Goal: Task Accomplishment & Management: Manage account settings

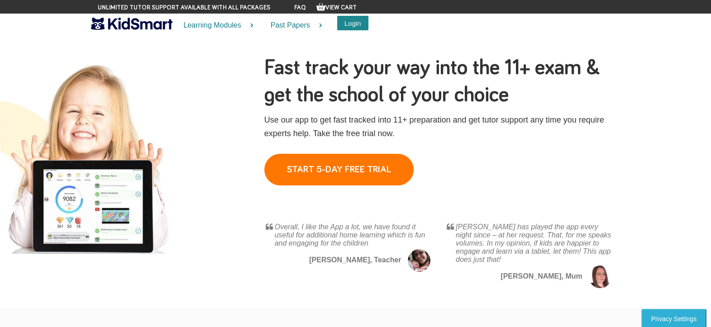
click at [355, 28] on button "Login" at bounding box center [352, 23] width 31 height 14
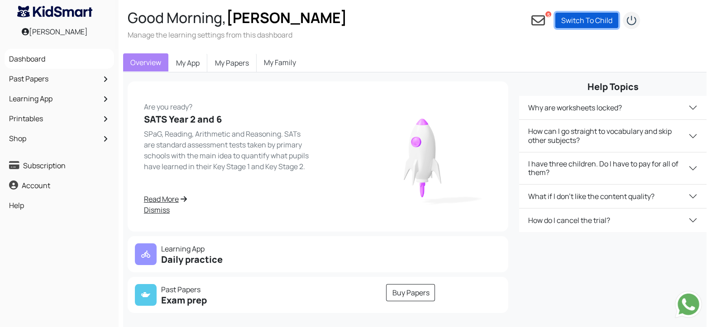
click at [584, 21] on link "Switch To Child" at bounding box center [587, 20] width 63 height 15
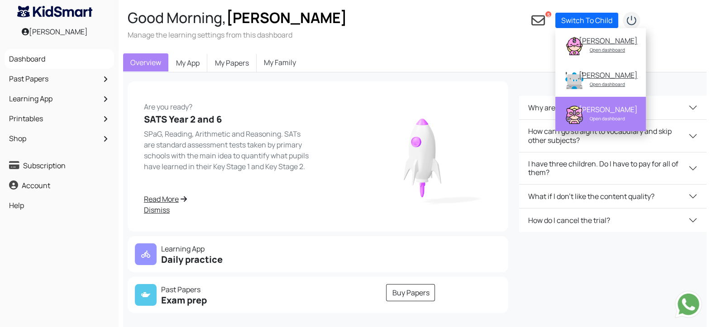
click at [614, 123] on div "Open dashboard" at bounding box center [607, 118] width 57 height 9
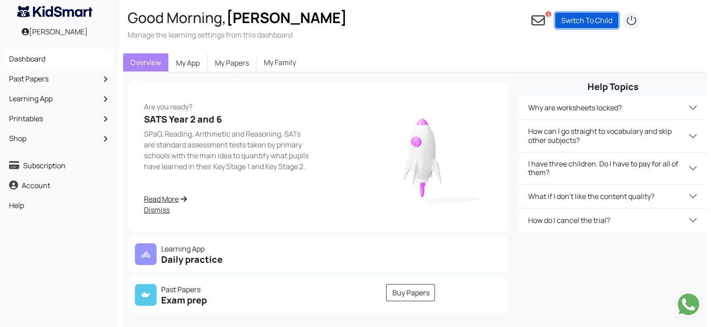
click at [595, 20] on link "Switch To Child" at bounding box center [587, 20] width 63 height 15
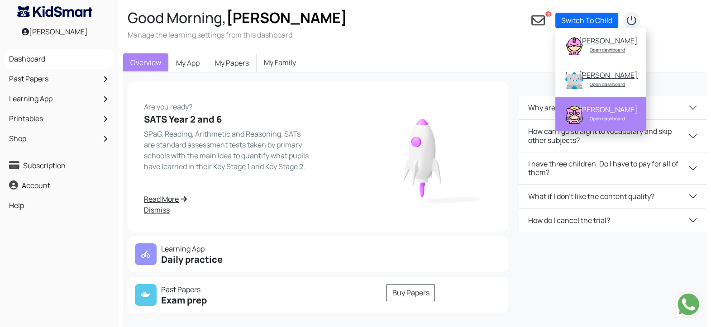
click at [598, 123] on div "Open dashboard" at bounding box center [607, 118] width 57 height 9
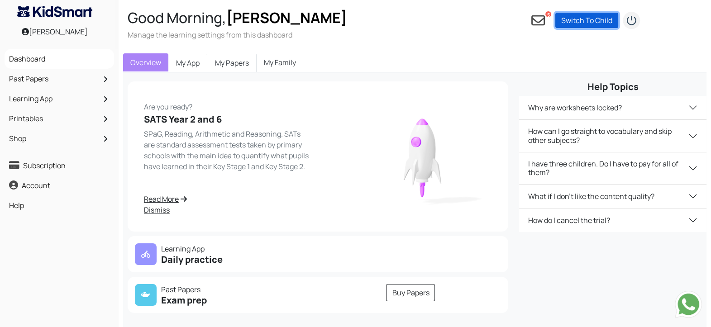
click at [588, 20] on link "Switch To Child" at bounding box center [587, 20] width 63 height 15
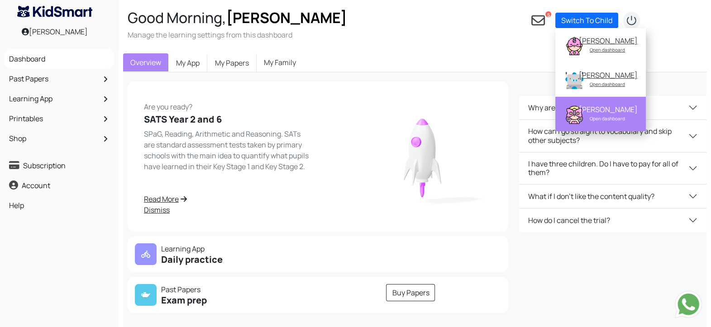
click at [602, 114] on div "Shaasti Ravindran" at bounding box center [607, 109] width 57 height 9
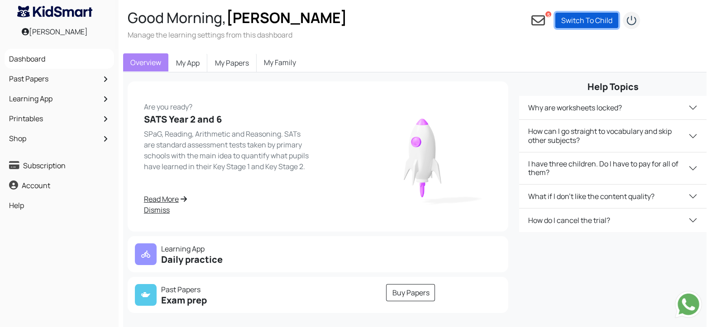
click at [595, 18] on link "Switch To Child" at bounding box center [587, 20] width 63 height 15
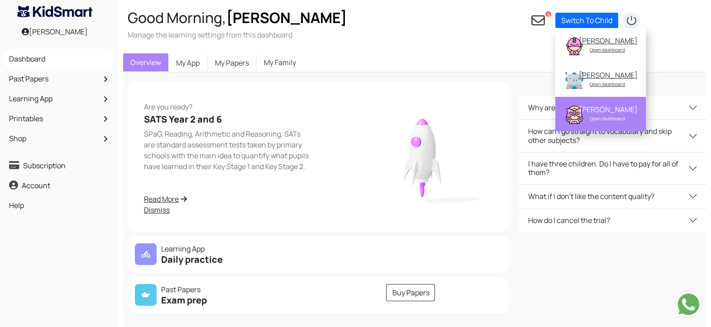
click at [617, 114] on div "Shaasti Ravindran" at bounding box center [607, 109] width 57 height 9
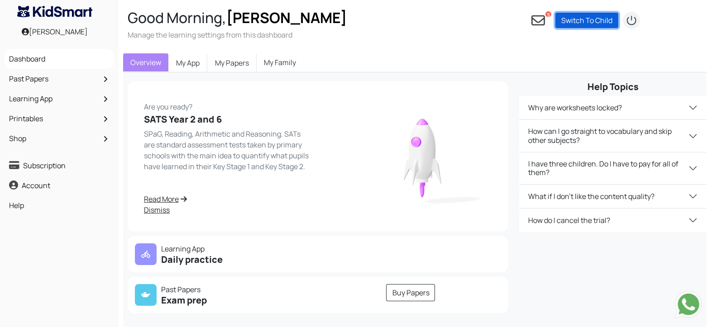
click at [596, 19] on link "Switch To Child" at bounding box center [587, 20] width 63 height 15
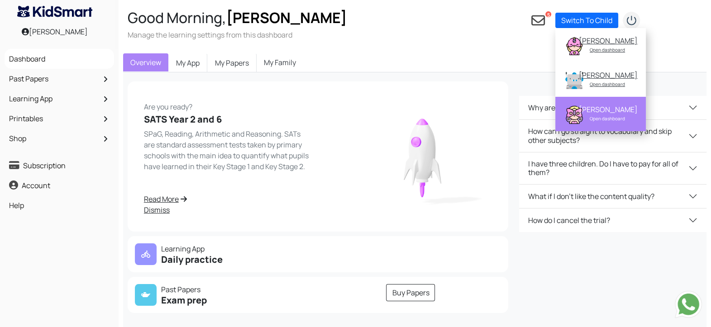
click at [589, 114] on div "Shaasti Ravindran" at bounding box center [607, 109] width 57 height 9
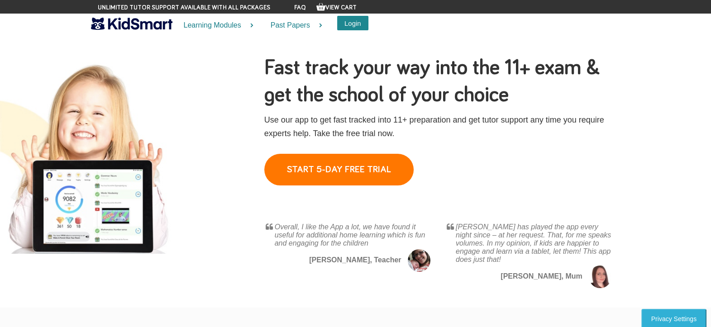
click at [358, 24] on button "Login" at bounding box center [352, 23] width 31 height 14
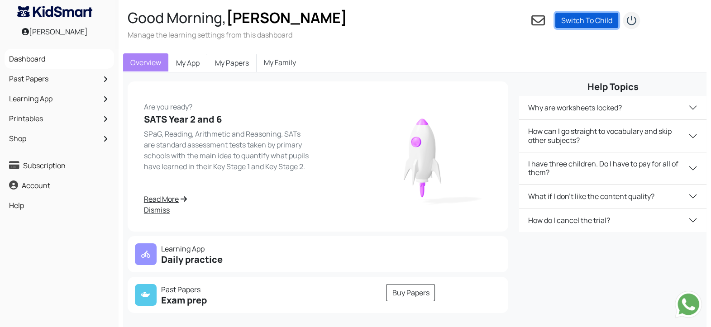
click at [568, 25] on link "Switch To Child" at bounding box center [587, 20] width 63 height 15
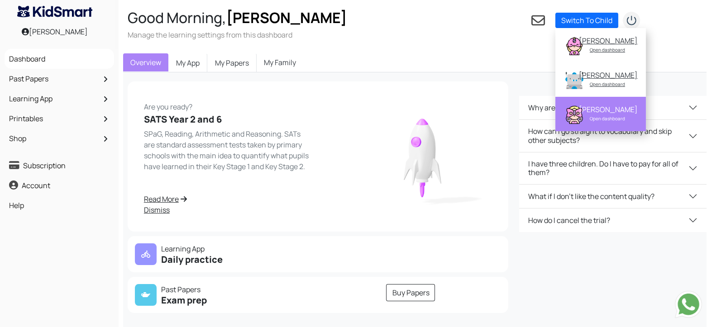
click at [602, 114] on div "Shaasti Ravindran" at bounding box center [607, 109] width 57 height 9
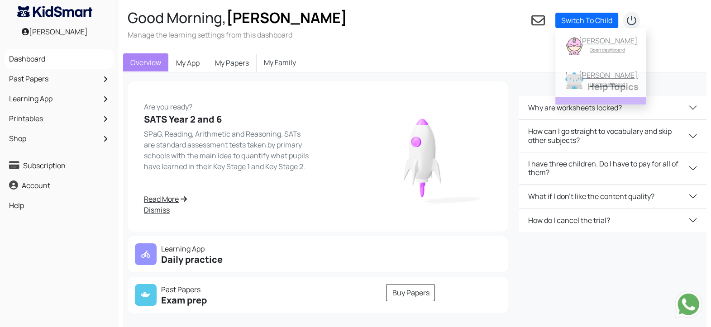
click at [602, 138] on body "Ravindran Pathmanathan Good Morning, Ravindran Manage the learning settings fro…" at bounding box center [355, 202] width 711 height 404
